Goal: Navigation & Orientation: Find specific page/section

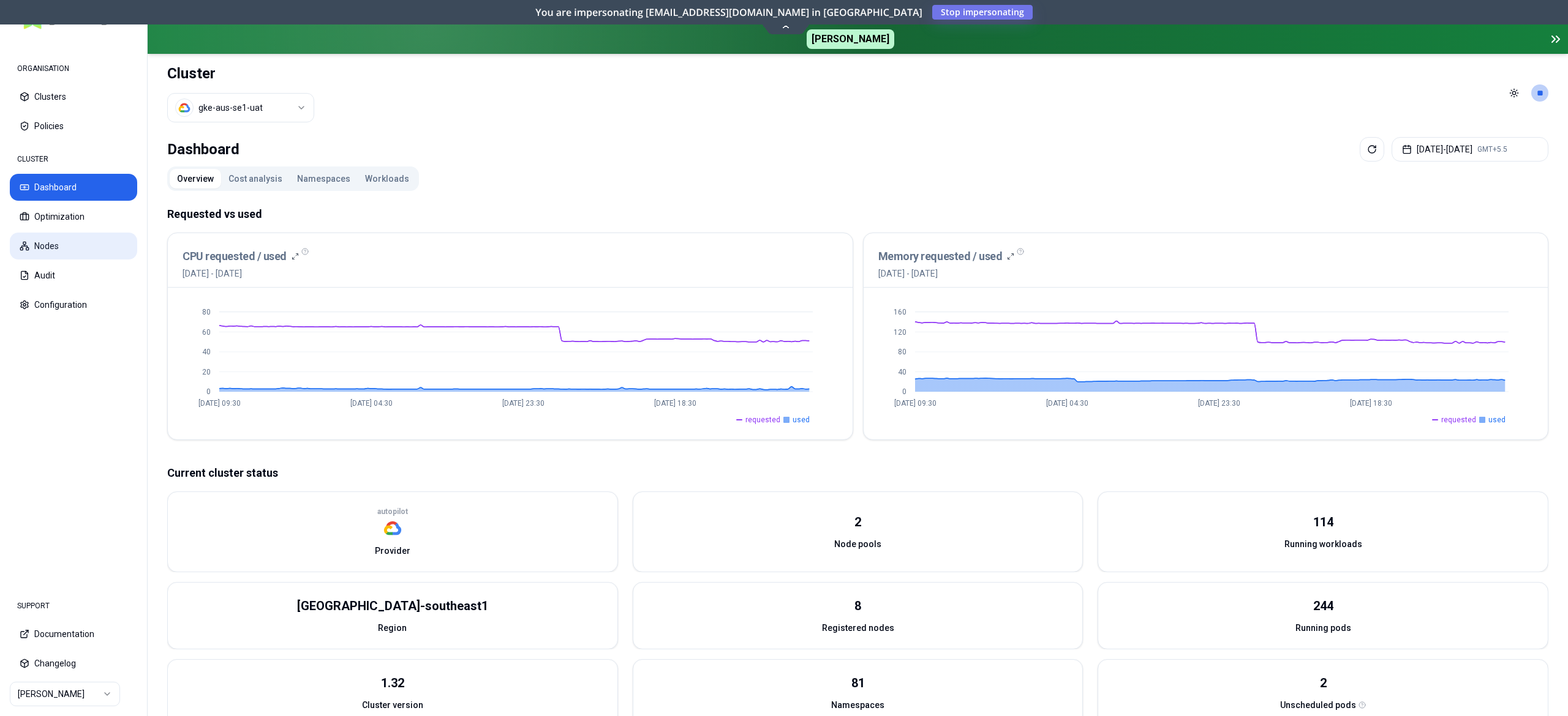
click at [54, 240] on button "Nodes" at bounding box center [73, 246] width 127 height 27
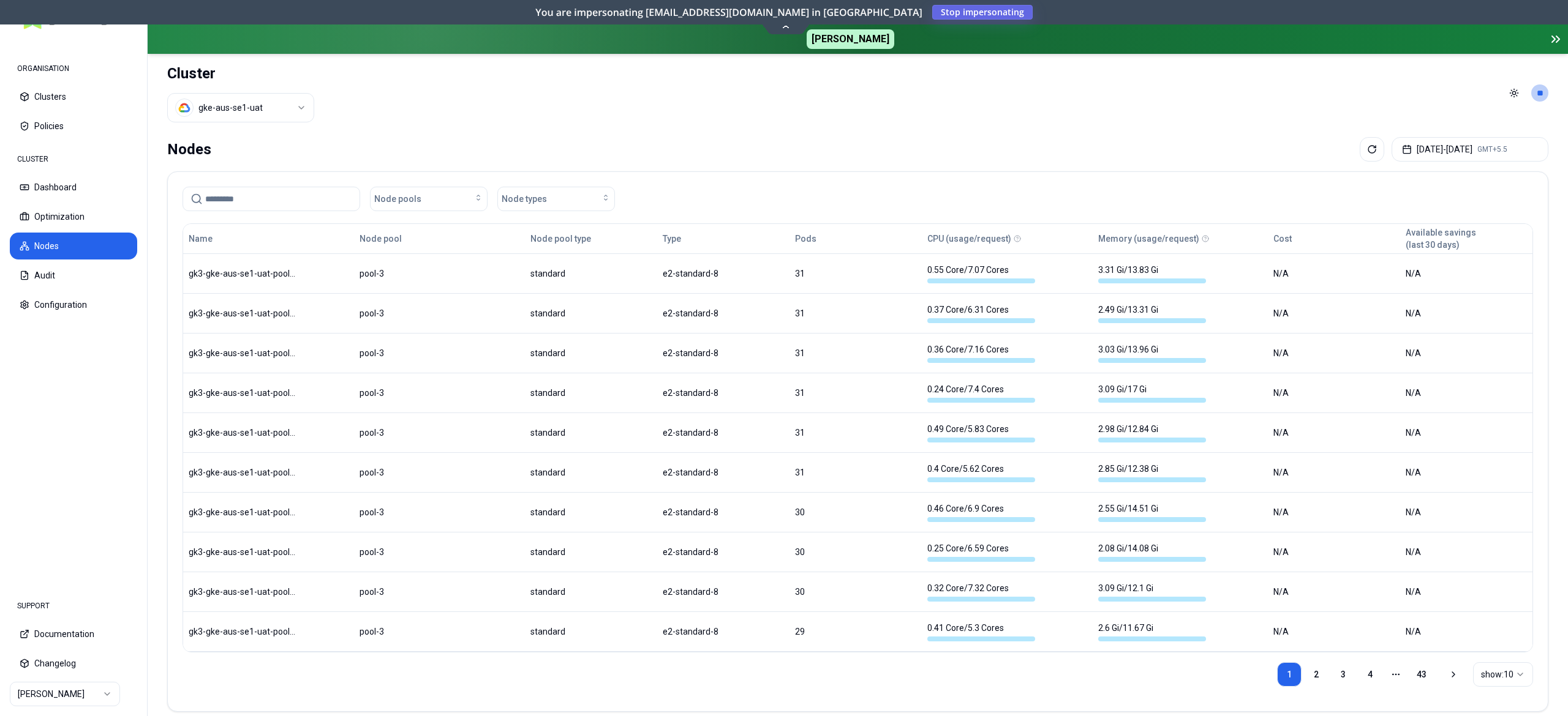
click at [0, 0] on span "Stop impersonating" at bounding box center [0, 0] width 0 height 0
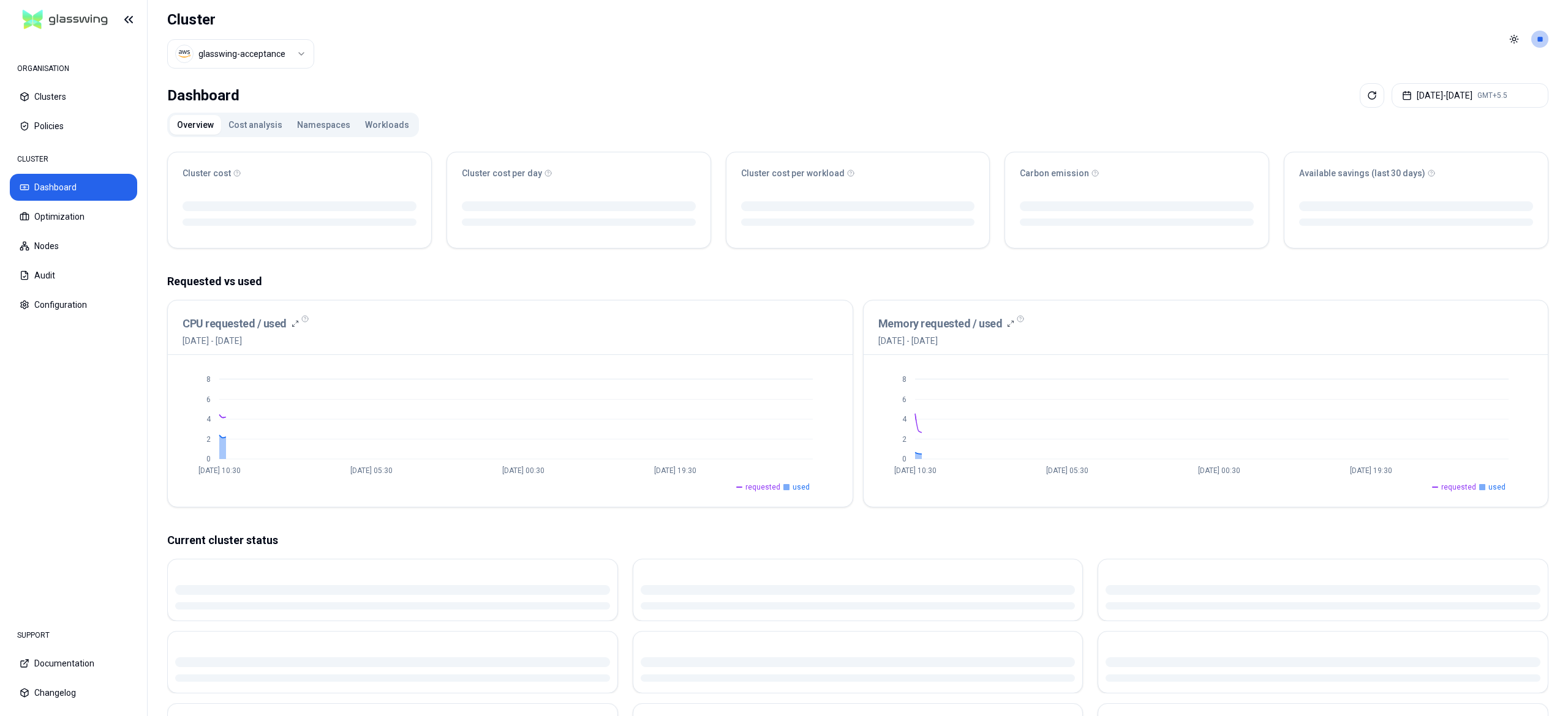
click at [623, 73] on header "Cluster glasswing-acceptance Toggle theme **" at bounding box center [857, 39] width 1421 height 78
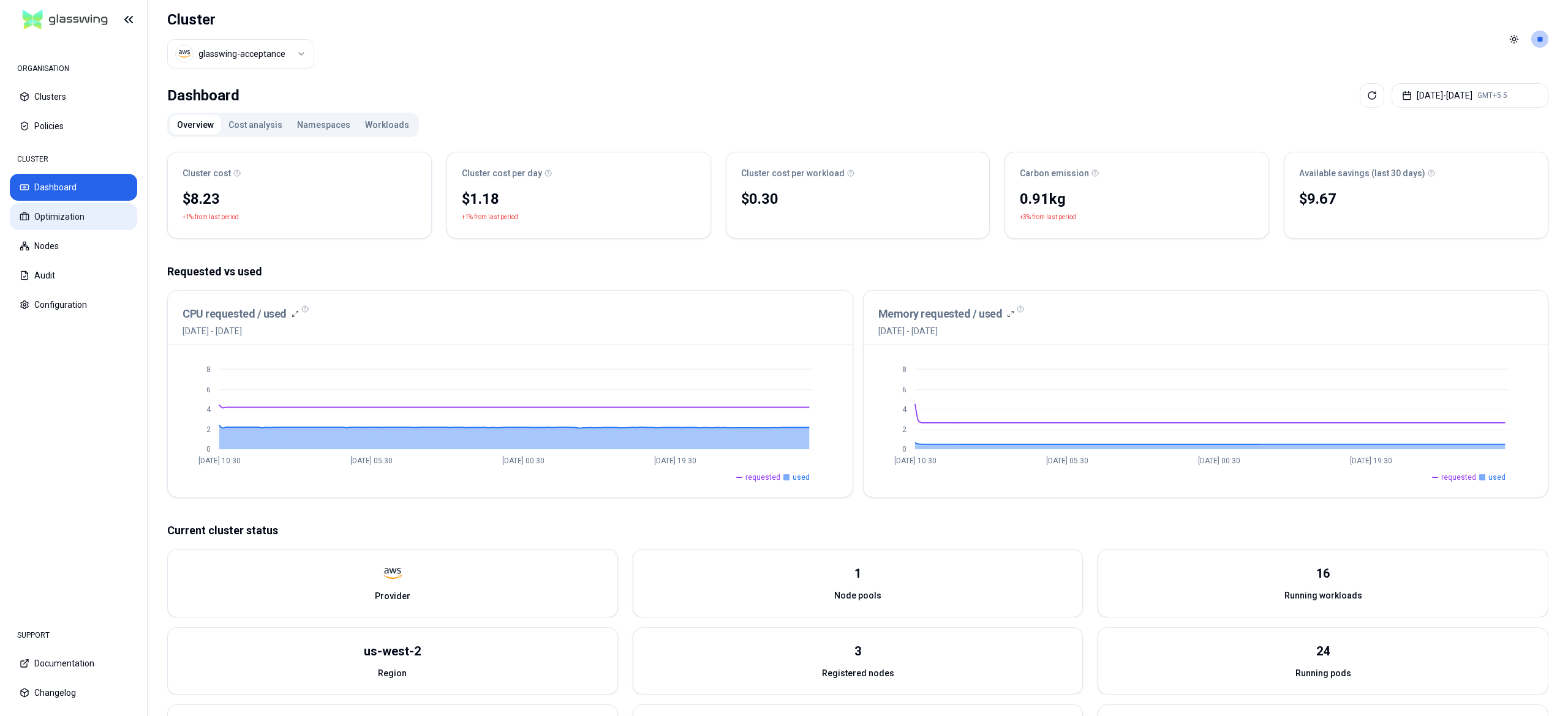
click at [58, 212] on button "Optimization" at bounding box center [73, 217] width 127 height 27
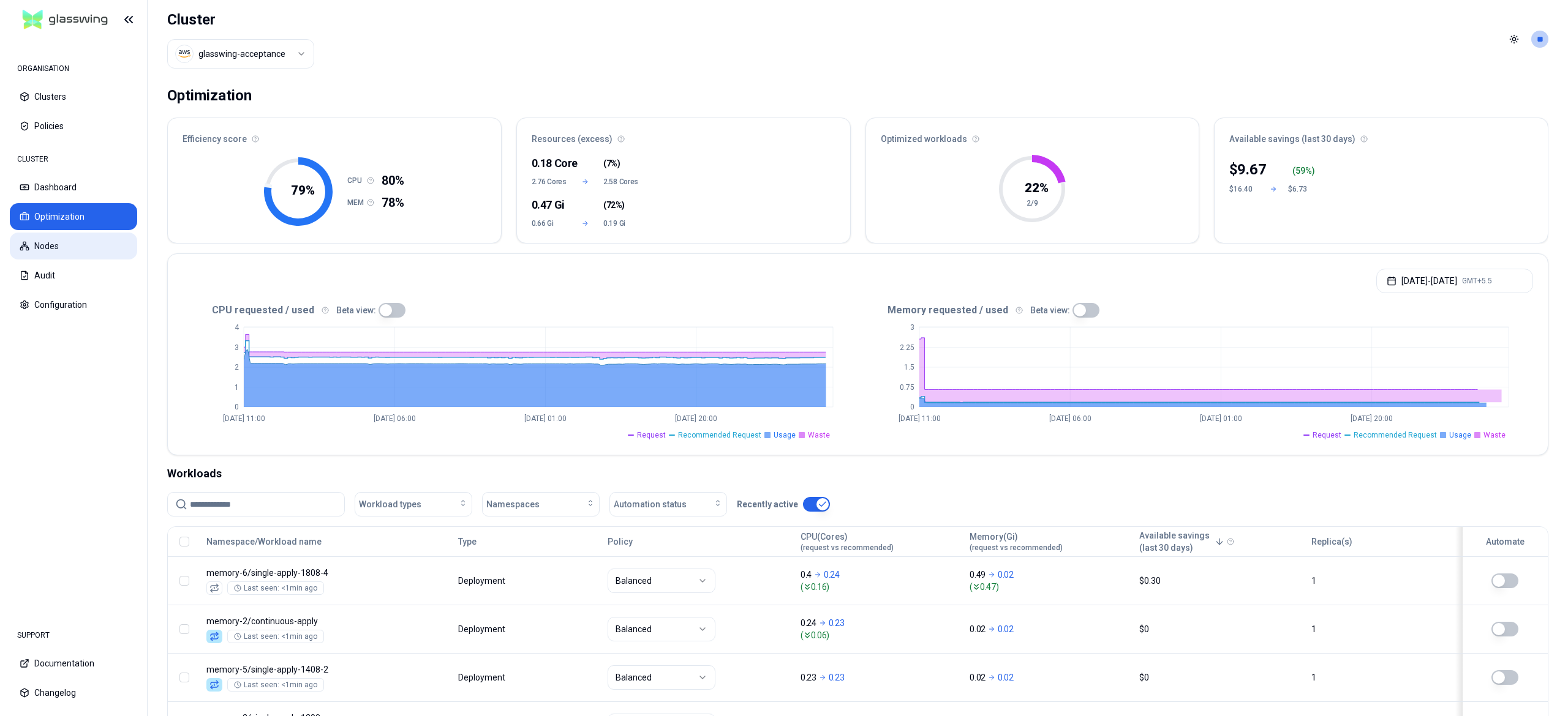
click at [60, 252] on button "Nodes" at bounding box center [73, 246] width 127 height 27
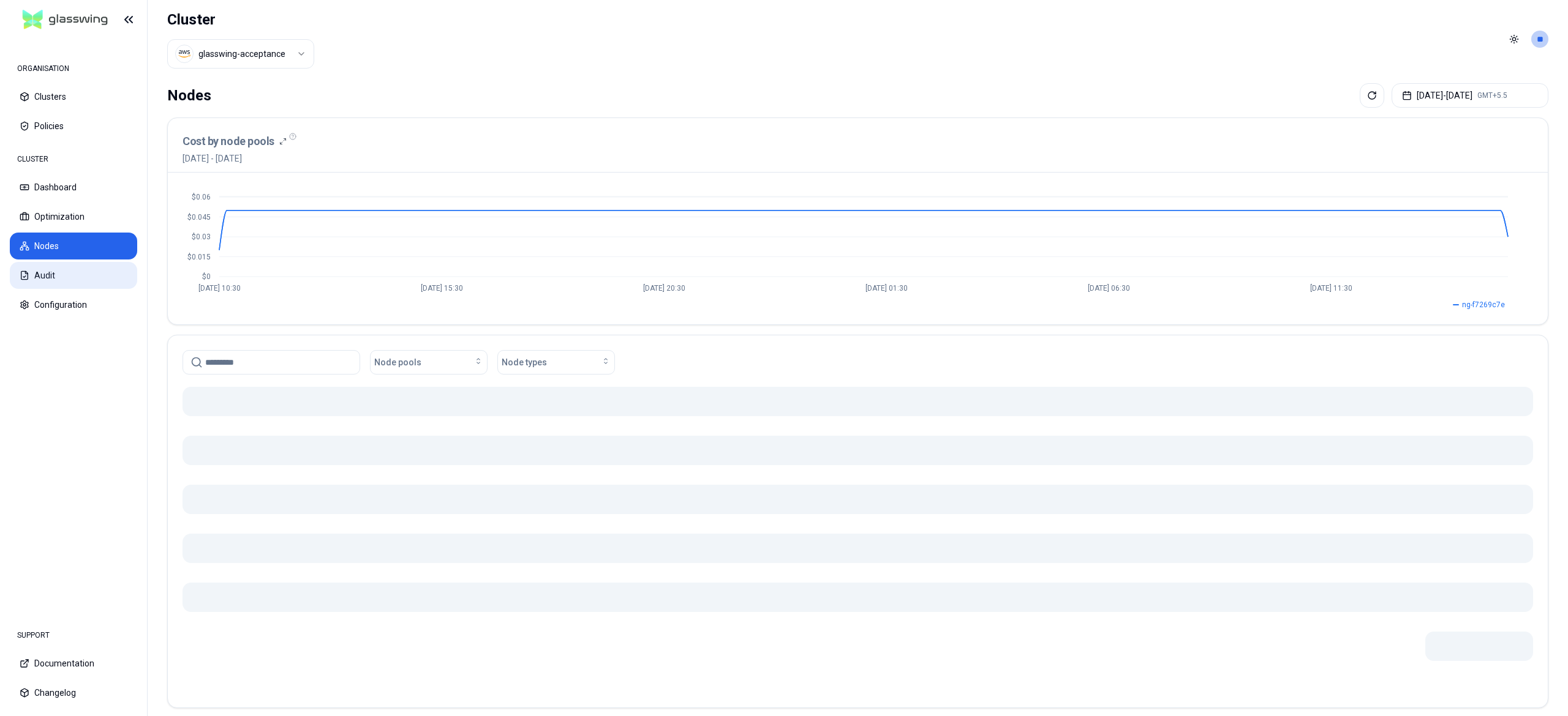
click at [69, 282] on button "Audit" at bounding box center [73, 276] width 127 height 27
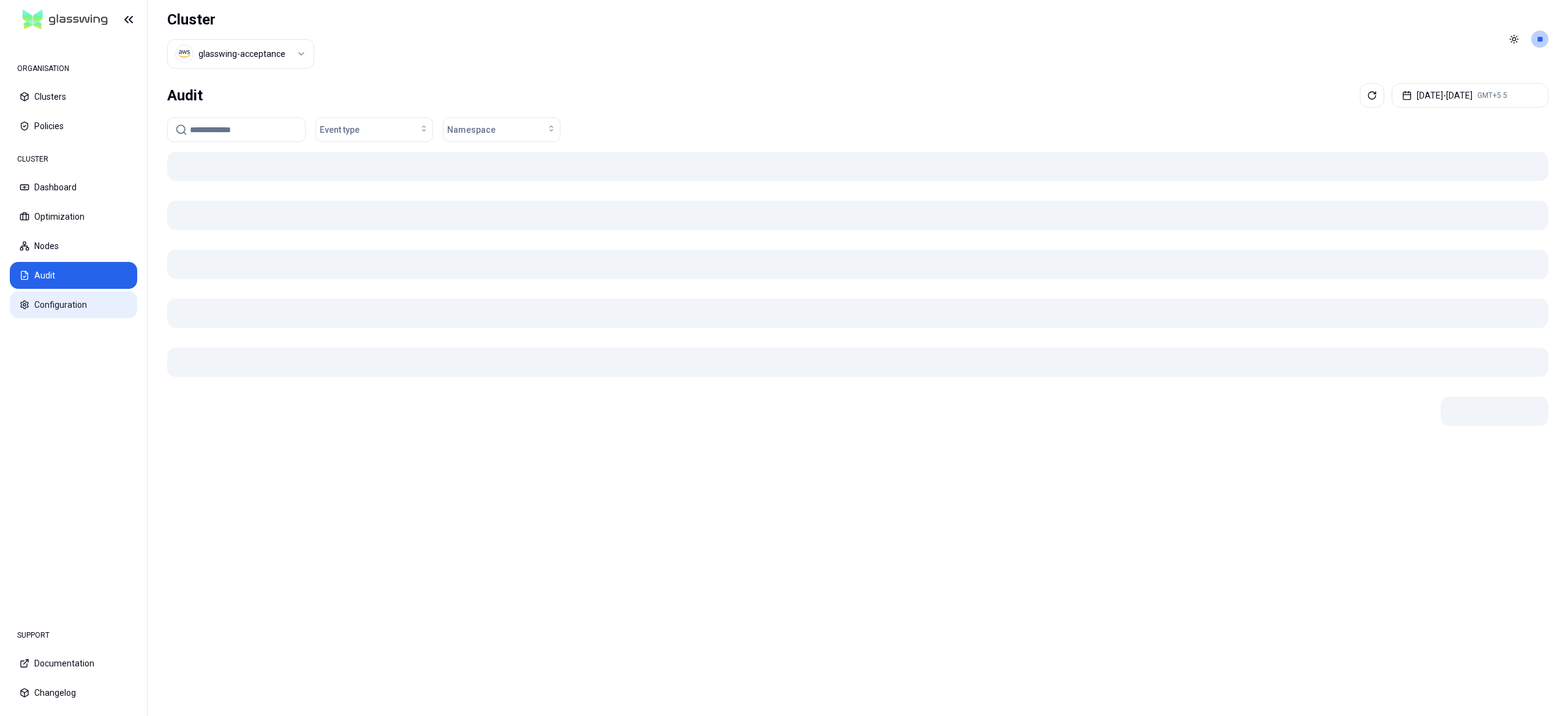
click at [73, 303] on button "Configuration" at bounding box center [73, 304] width 127 height 27
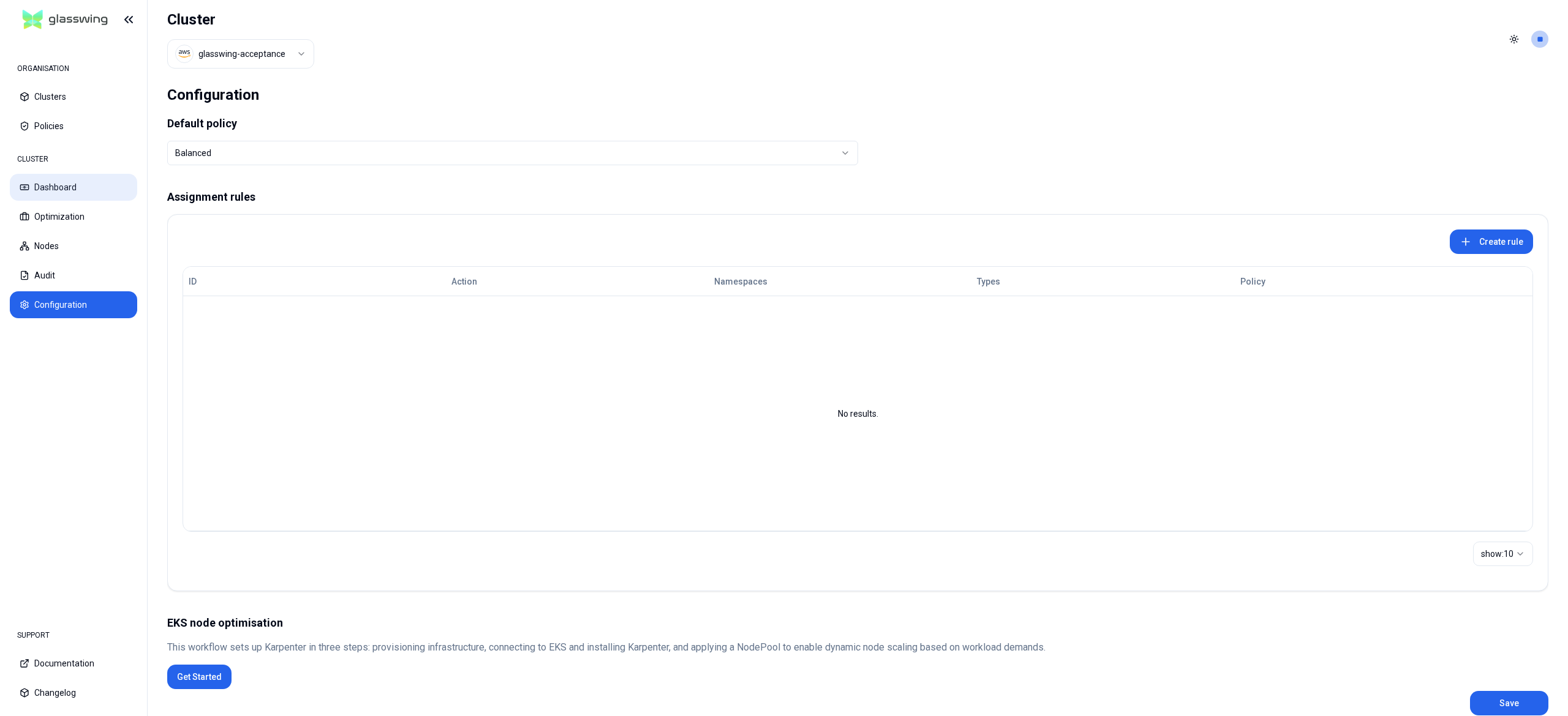
click at [82, 195] on button "Dashboard" at bounding box center [73, 187] width 127 height 27
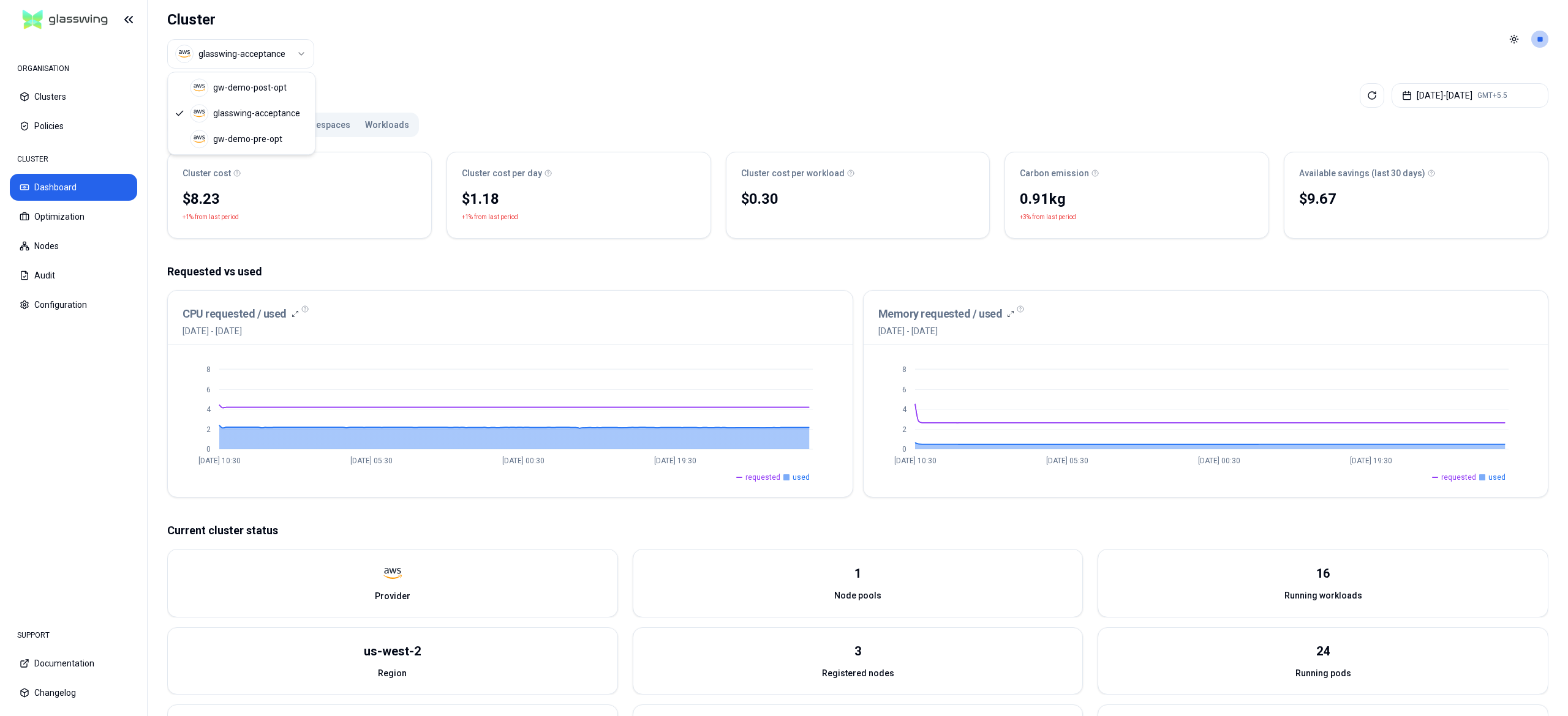
click at [258, 58] on html "ORGANISATION Clusters Policies CLUSTER Dashboard Optimization Nodes Audit Confi…" at bounding box center [784, 358] width 1568 height 716
click at [491, 95] on html "ORGANISATION Clusters Policies CLUSTER Dashboard Optimization Nodes Audit Confi…" at bounding box center [784, 358] width 1568 height 716
